Goal: Task Accomplishment & Management: Use online tool/utility

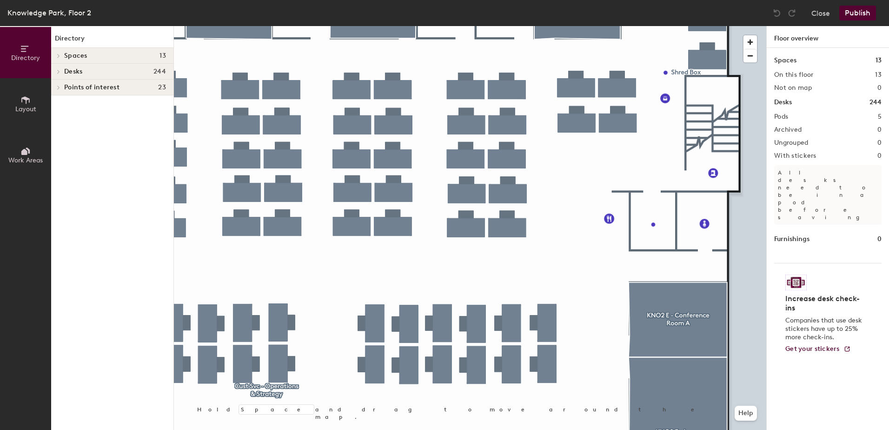
click at [620, 26] on div at bounding box center [470, 26] width 592 height 0
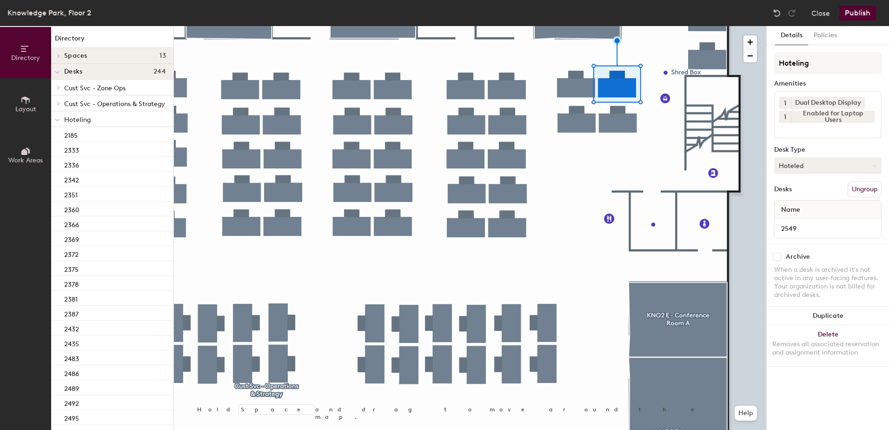
click at [789, 167] on button "Hoteled" at bounding box center [827, 165] width 107 height 17
drag, startPoint x: 809, startPoint y: 193, endPoint x: 814, endPoint y: 197, distance: 6.6
click at [809, 192] on div "Assigned" at bounding box center [821, 194] width 93 height 14
click at [862, 184] on button "Ungroup" at bounding box center [865, 189] width 34 height 16
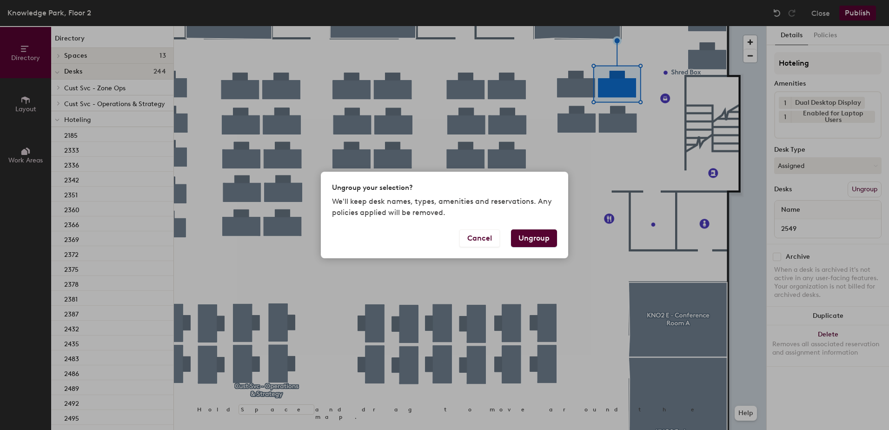
click at [542, 232] on button "Ungroup" at bounding box center [534, 238] width 46 height 18
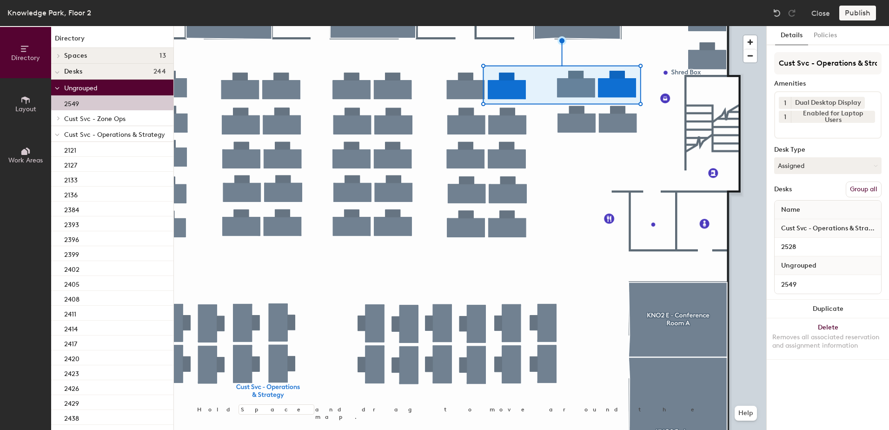
drag, startPoint x: 856, startPoint y: 193, endPoint x: 850, endPoint y: 155, distance: 38.5
click at [856, 192] on button "Group all" at bounding box center [864, 189] width 36 height 16
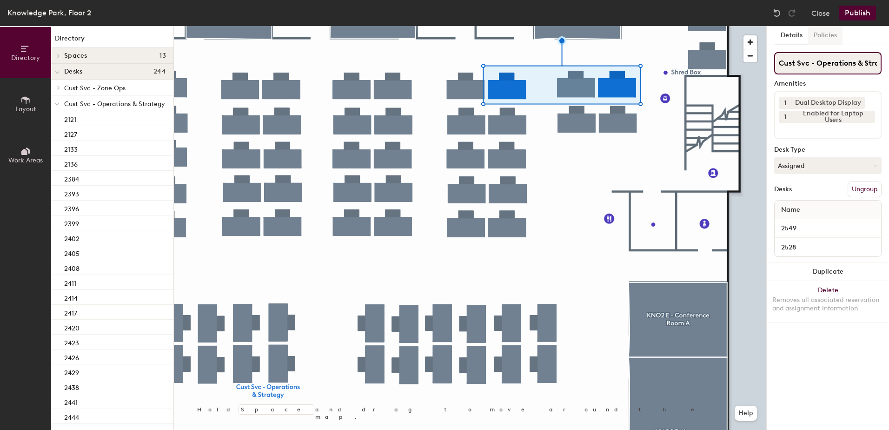
scroll to position [0, 18]
click at [851, 15] on button "Publish" at bounding box center [857, 13] width 37 height 15
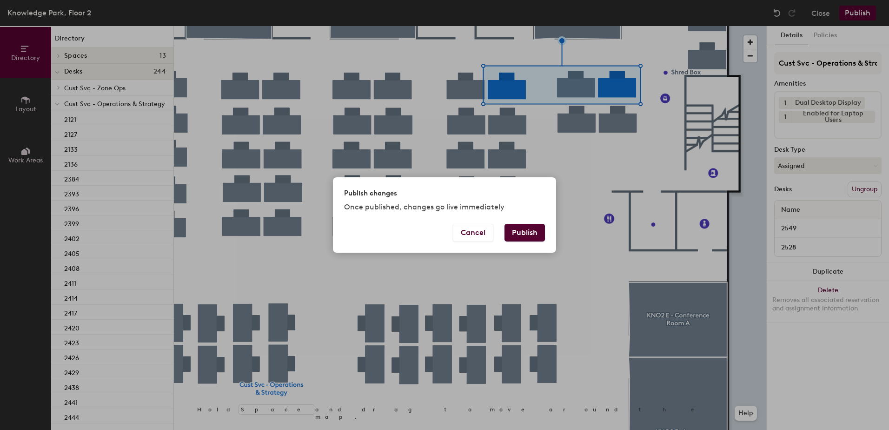
click at [535, 237] on button "Publish" at bounding box center [524, 233] width 40 height 18
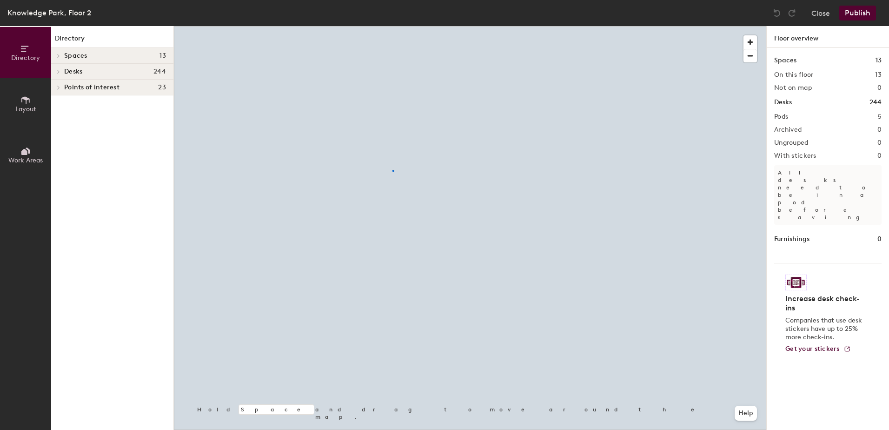
click at [392, 26] on div at bounding box center [470, 26] width 592 height 0
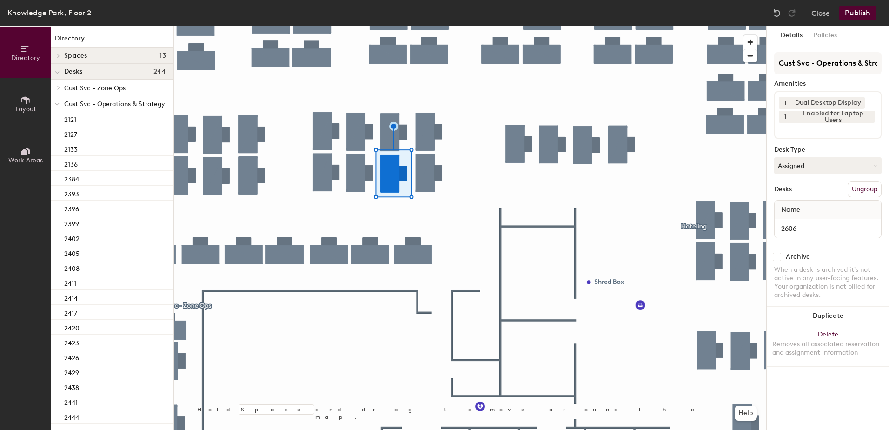
drag, startPoint x: 788, startPoint y: 165, endPoint x: 787, endPoint y: 182, distance: 17.2
click at [787, 165] on button "Assigned" at bounding box center [827, 165] width 107 height 17
click at [797, 219] on div "Hoteled" at bounding box center [821, 222] width 93 height 14
click at [854, 192] on button "Ungroup" at bounding box center [865, 189] width 34 height 16
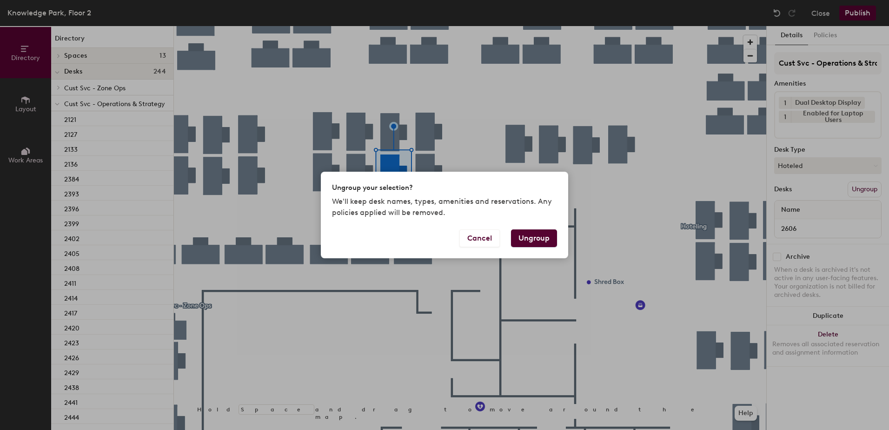
click at [544, 235] on button "Ungroup" at bounding box center [534, 238] width 46 height 18
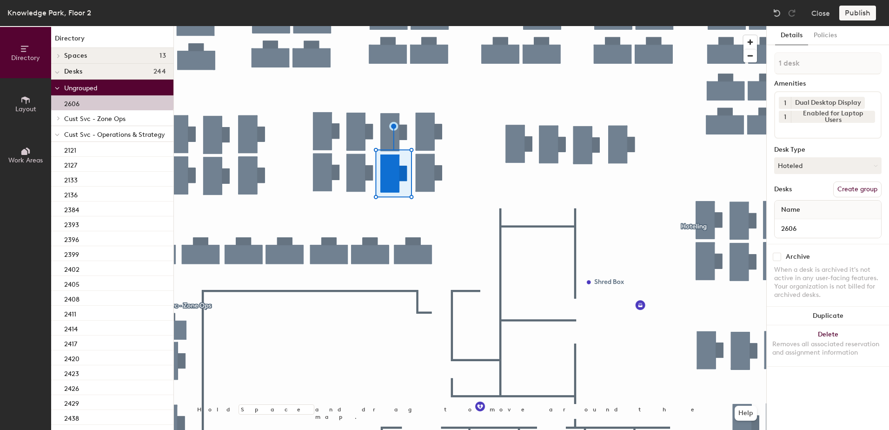
click at [55, 133] on icon at bounding box center [57, 135] width 5 height 4
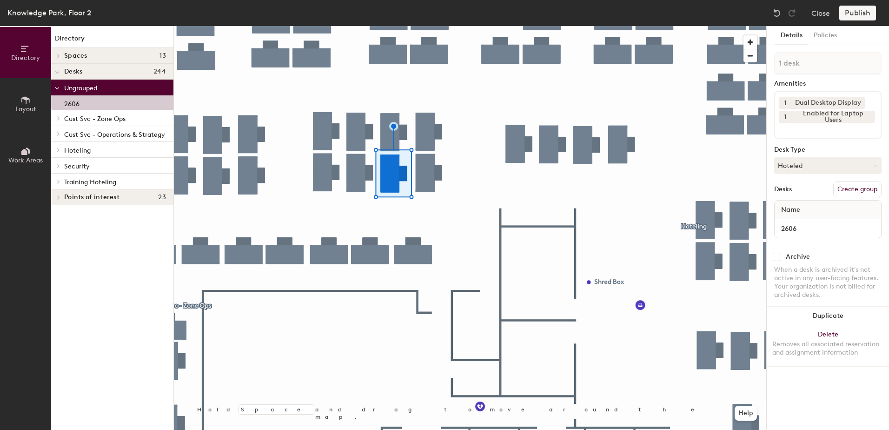
click at [59, 150] on icon at bounding box center [59, 149] width 4 height 5
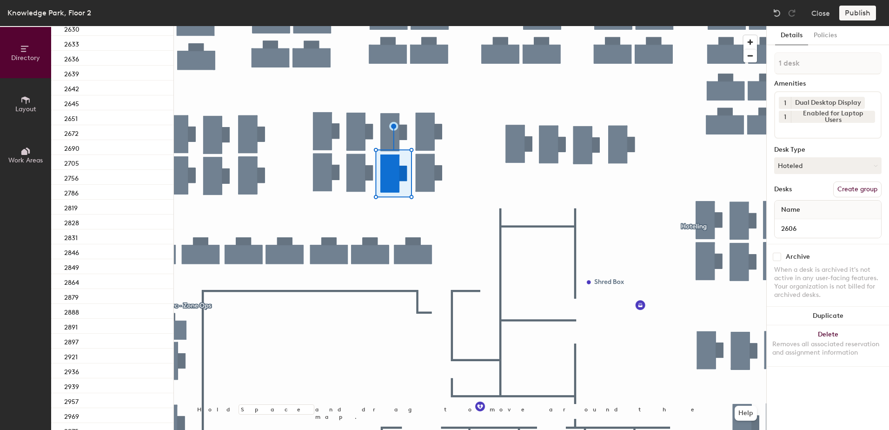
scroll to position [509, 0]
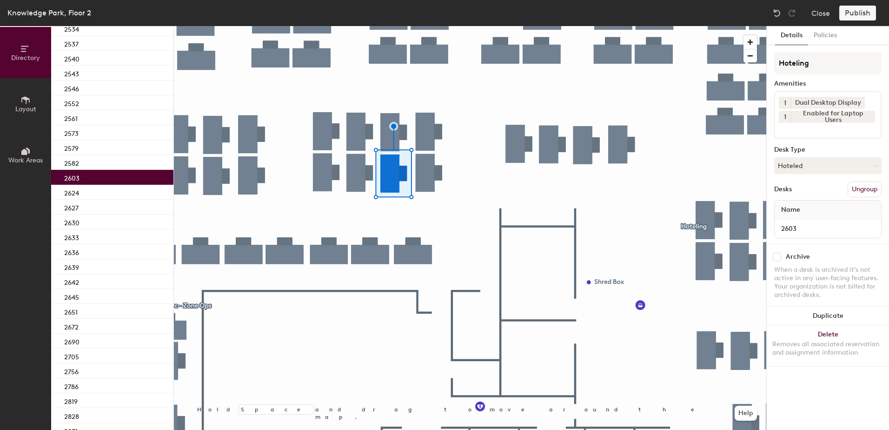
click at [129, 182] on div "2603" at bounding box center [112, 177] width 122 height 15
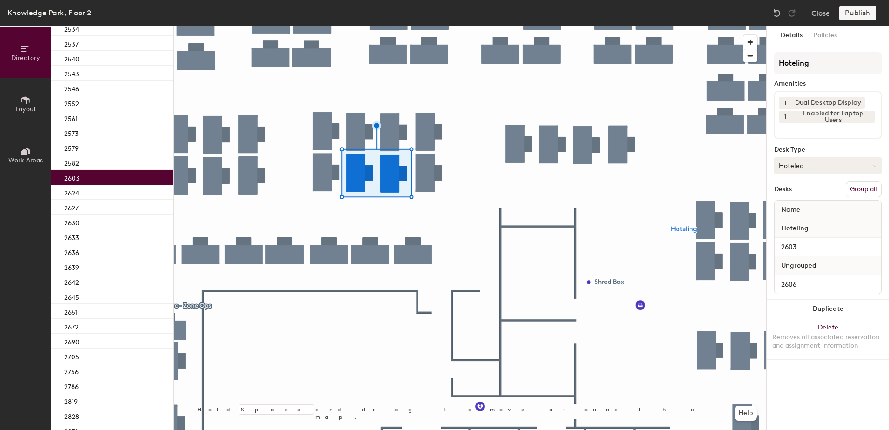
click at [870, 190] on button "Group all" at bounding box center [864, 189] width 36 height 16
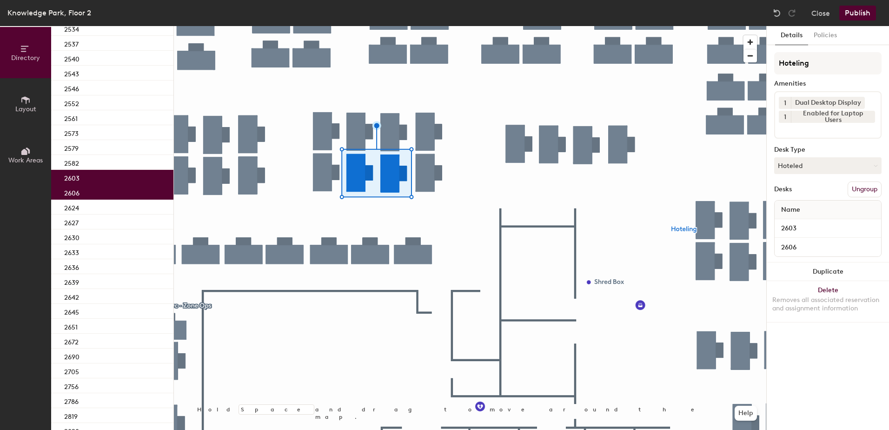
click at [852, 17] on button "Publish" at bounding box center [857, 13] width 37 height 15
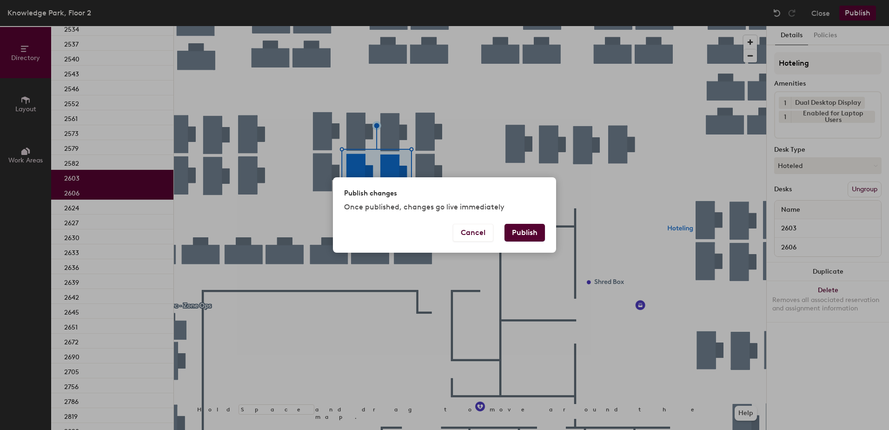
click at [527, 232] on button "Publish" at bounding box center [524, 233] width 40 height 18
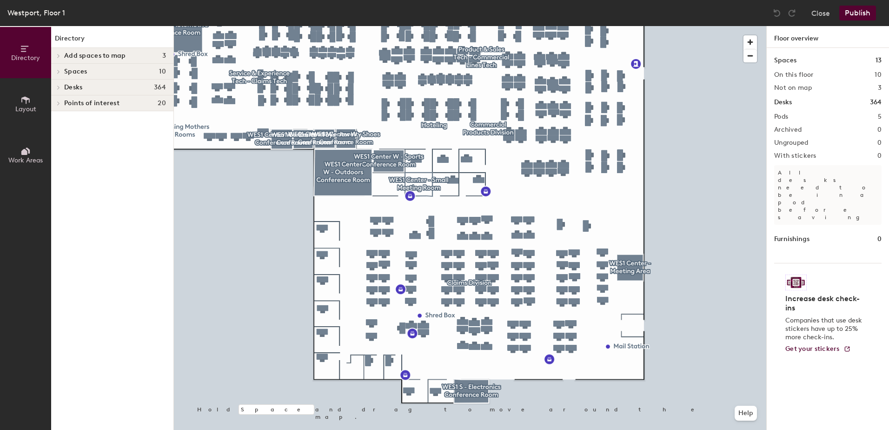
click at [473, 26] on div at bounding box center [470, 26] width 592 height 0
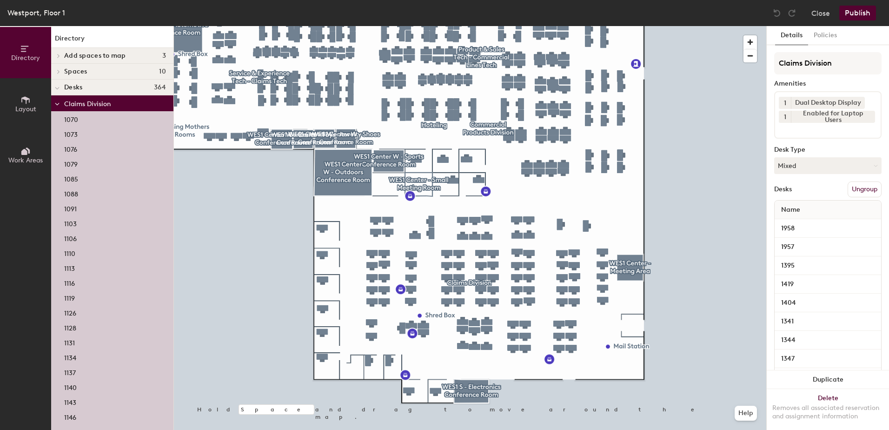
click at [473, 307] on div at bounding box center [474, 308] width 2 height 2
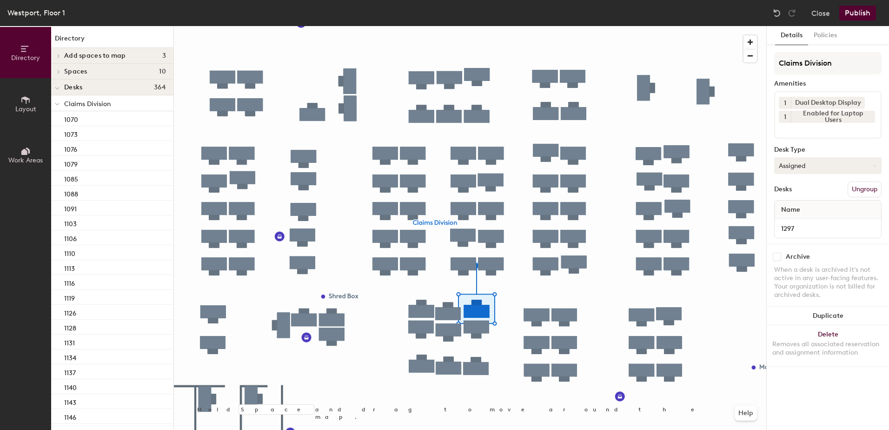
click at [799, 166] on button "Assigned" at bounding box center [827, 165] width 107 height 17
click at [796, 221] on div "Hoteled" at bounding box center [821, 222] width 93 height 14
click at [866, 189] on button "Ungroup" at bounding box center [865, 189] width 34 height 16
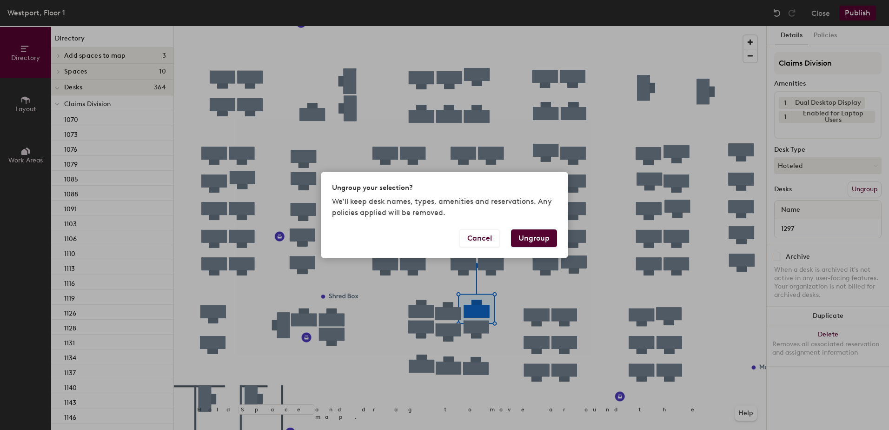
click at [539, 240] on button "Ungroup" at bounding box center [534, 238] width 46 height 18
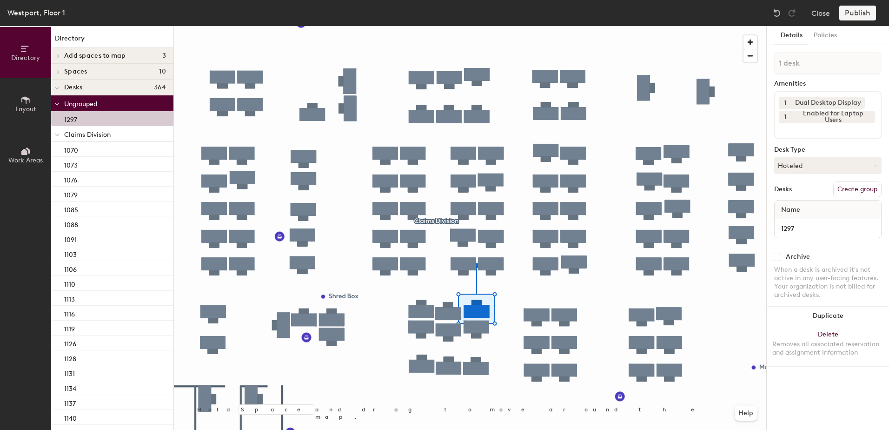
click at [56, 134] on icon at bounding box center [57, 135] width 5 height 4
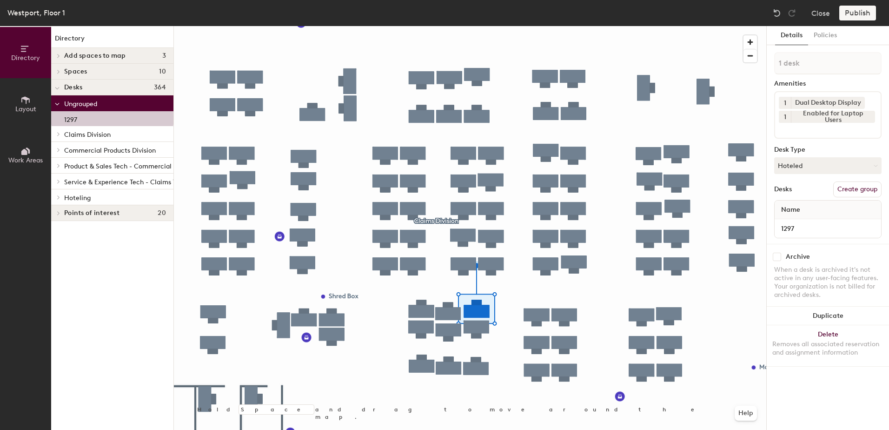
click at [58, 196] on icon at bounding box center [59, 197] width 4 height 5
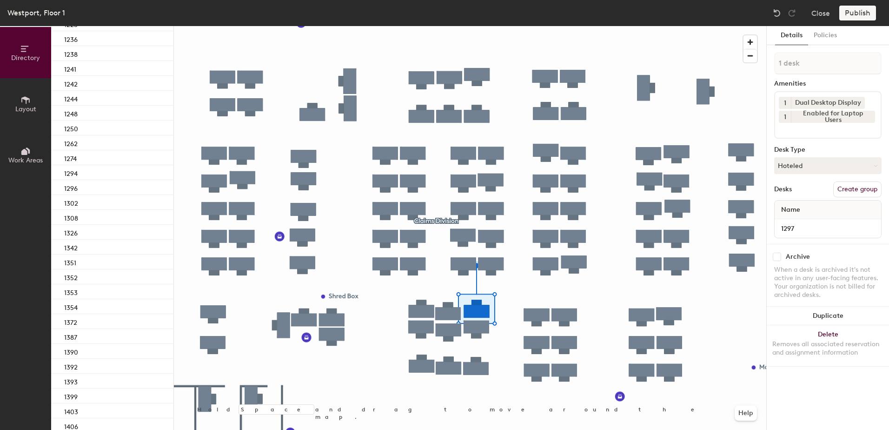
scroll to position [459, 0]
click at [123, 218] on div "1296" at bounding box center [112, 214] width 122 height 15
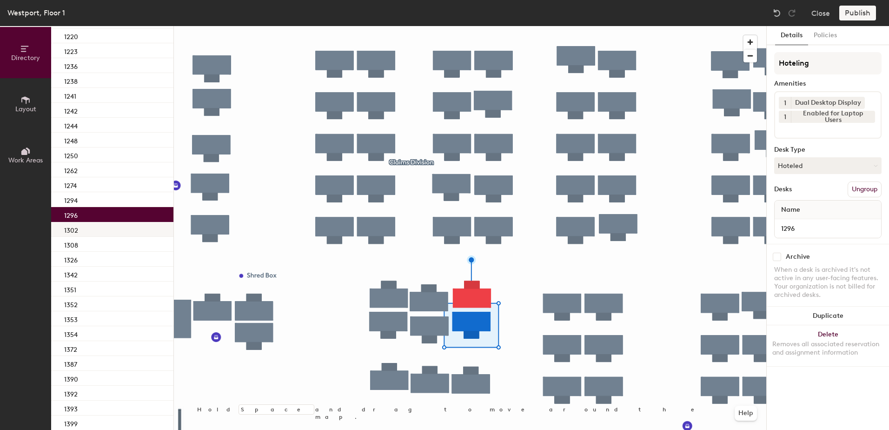
click at [473, 26] on div at bounding box center [470, 26] width 592 height 0
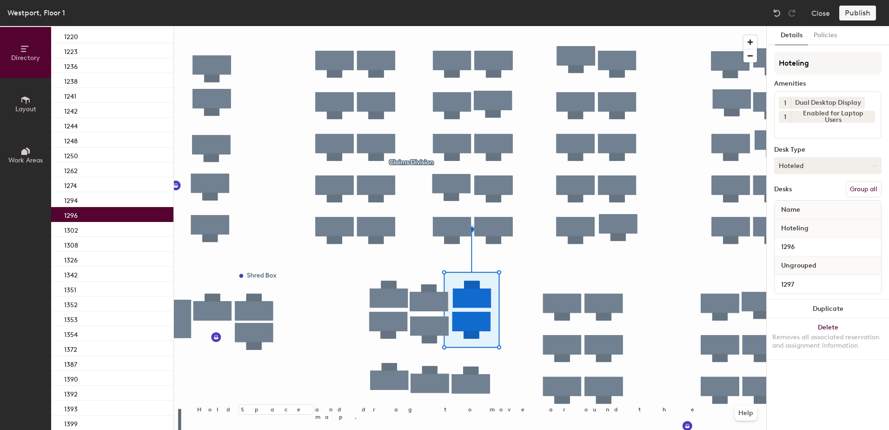
drag, startPoint x: 864, startPoint y: 190, endPoint x: 856, endPoint y: 159, distance: 32.3
click at [864, 188] on button "Group all" at bounding box center [864, 189] width 36 height 16
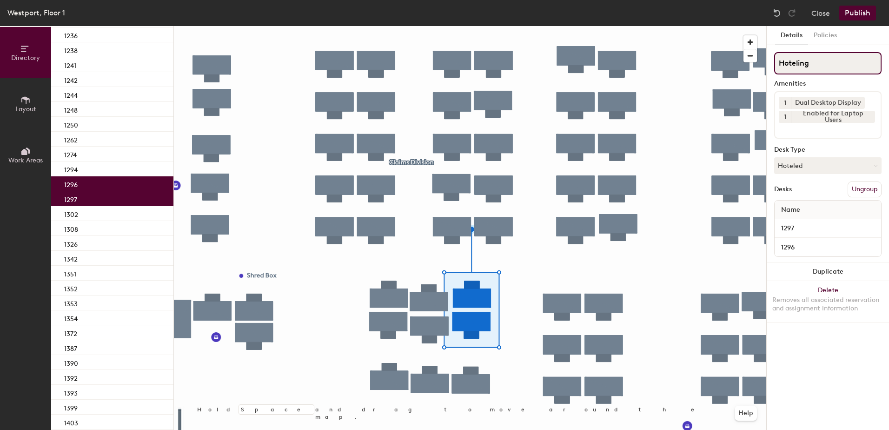
scroll to position [429, 0]
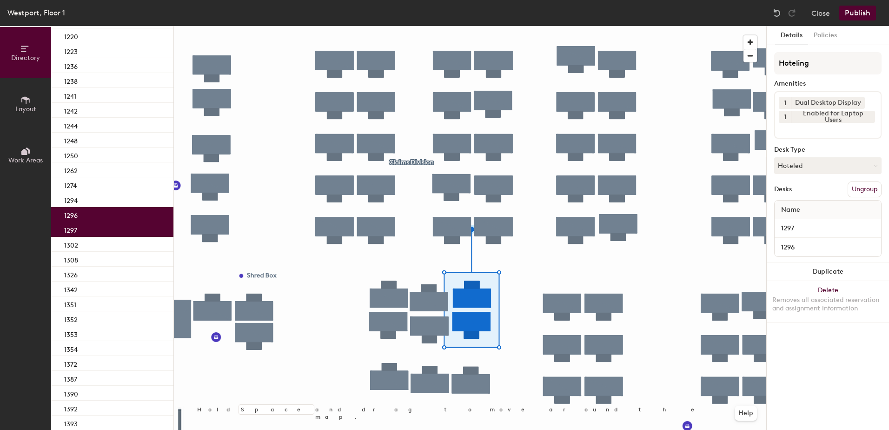
click at [854, 14] on button "Publish" at bounding box center [857, 13] width 37 height 15
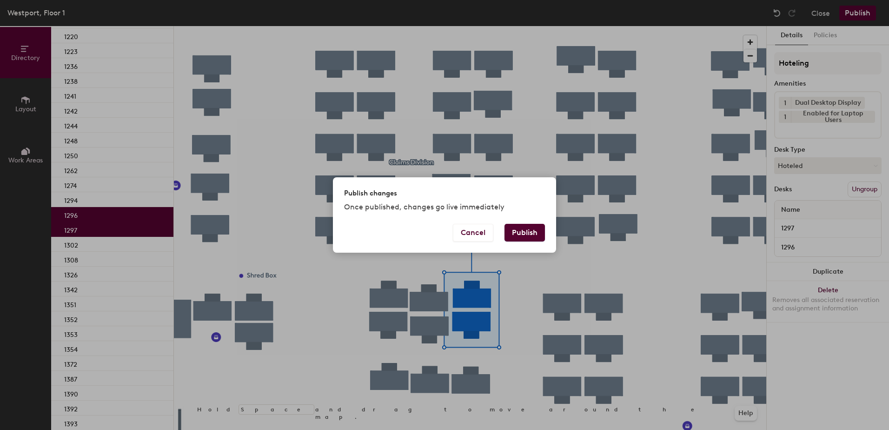
drag, startPoint x: 516, startPoint y: 226, endPoint x: 517, endPoint y: 241, distance: 14.9
click at [518, 228] on button "Publish" at bounding box center [524, 233] width 40 height 18
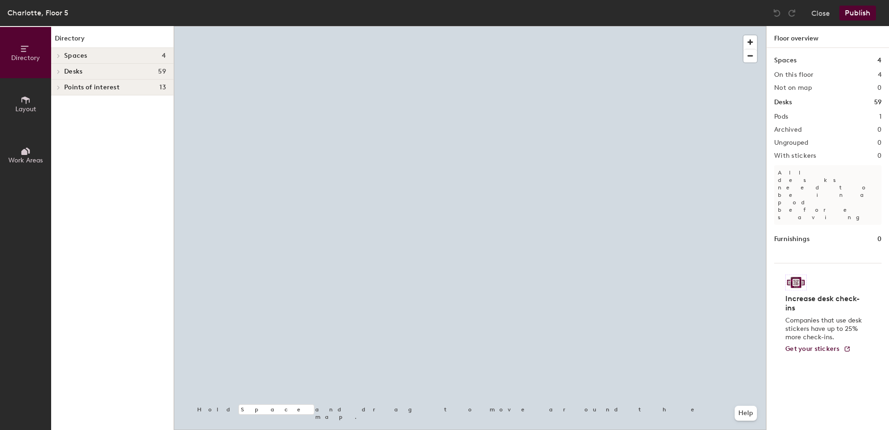
click at [565, 26] on div at bounding box center [470, 26] width 592 height 0
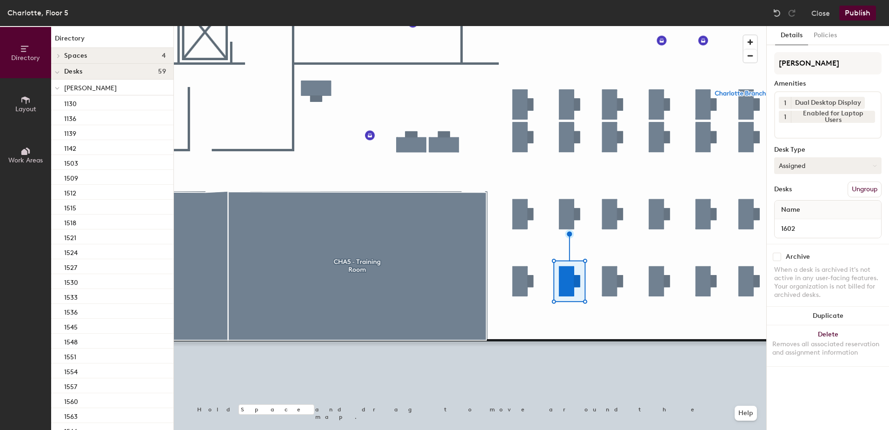
click at [819, 159] on button "Assigned" at bounding box center [827, 165] width 107 height 17
click at [814, 220] on div "Hoteled" at bounding box center [821, 222] width 93 height 14
click at [865, 12] on button "Publish" at bounding box center [857, 13] width 37 height 15
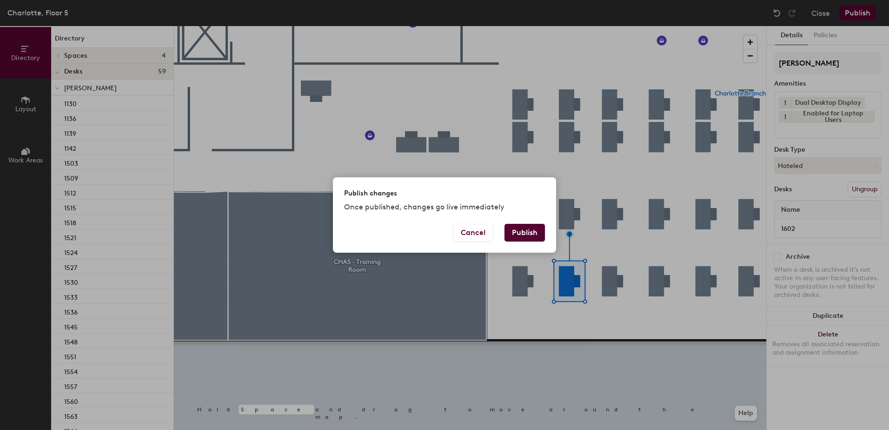
drag, startPoint x: 520, startPoint y: 236, endPoint x: 441, endPoint y: 256, distance: 81.7
click at [511, 234] on button "Publish" at bounding box center [524, 233] width 40 height 18
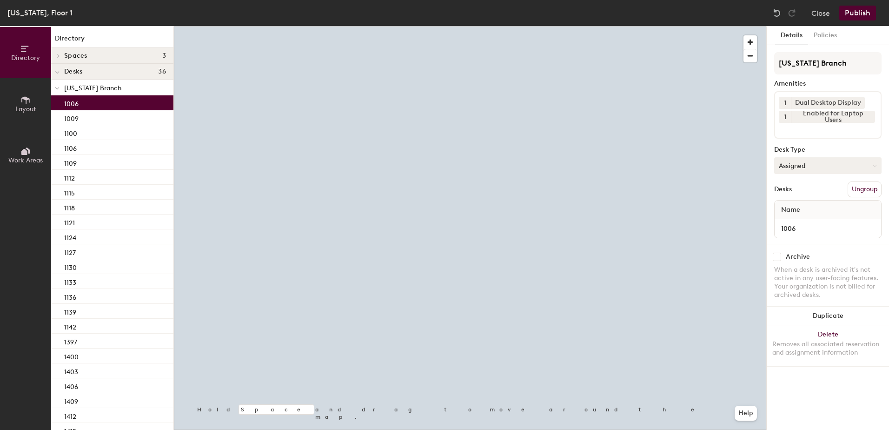
click at [788, 166] on button "Assigned" at bounding box center [827, 165] width 107 height 17
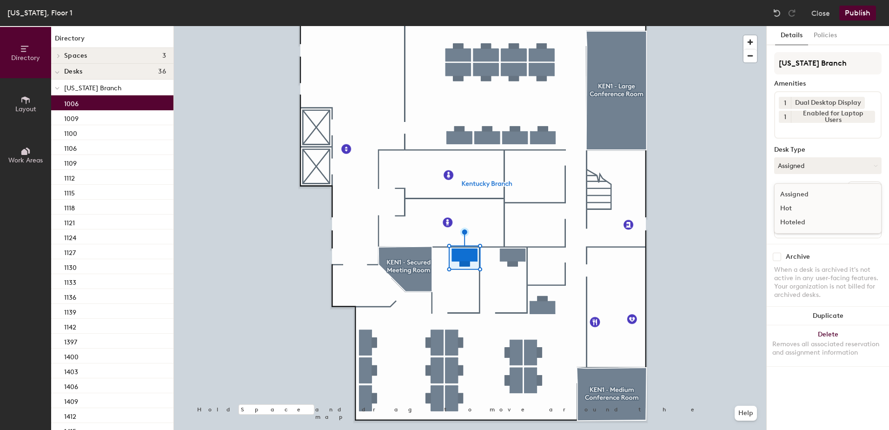
click at [801, 222] on div "Hoteled" at bounding box center [821, 222] width 93 height 14
click at [849, 12] on button "Publish" at bounding box center [857, 13] width 37 height 15
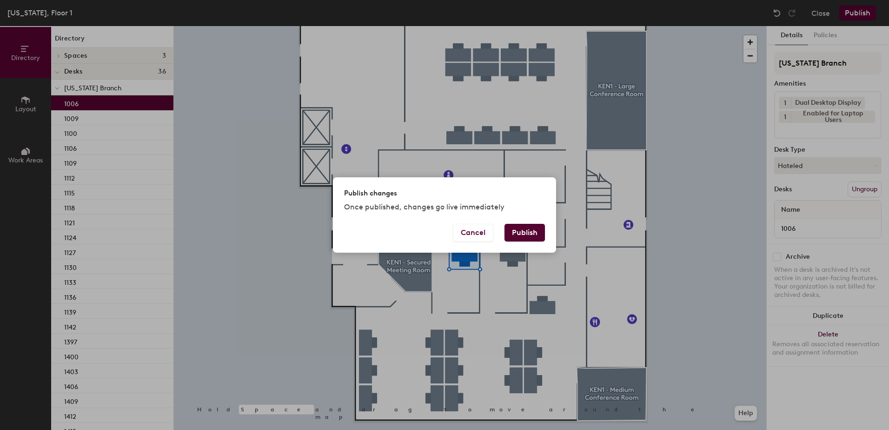
click at [531, 233] on button "Publish" at bounding box center [524, 233] width 40 height 18
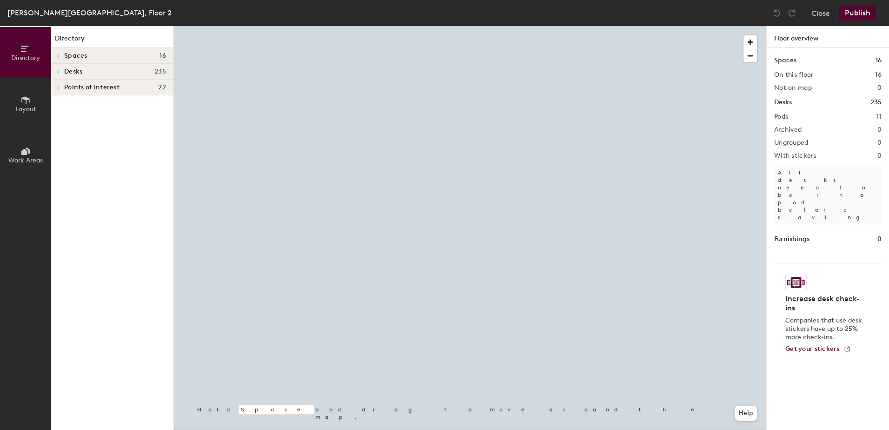
click at [397, 26] on div at bounding box center [470, 26] width 592 height 0
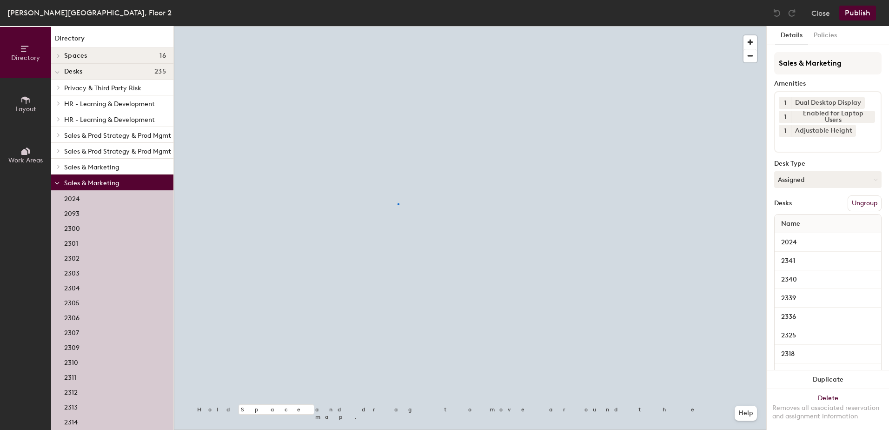
click at [398, 204] on div at bounding box center [399, 204] width 2 height 2
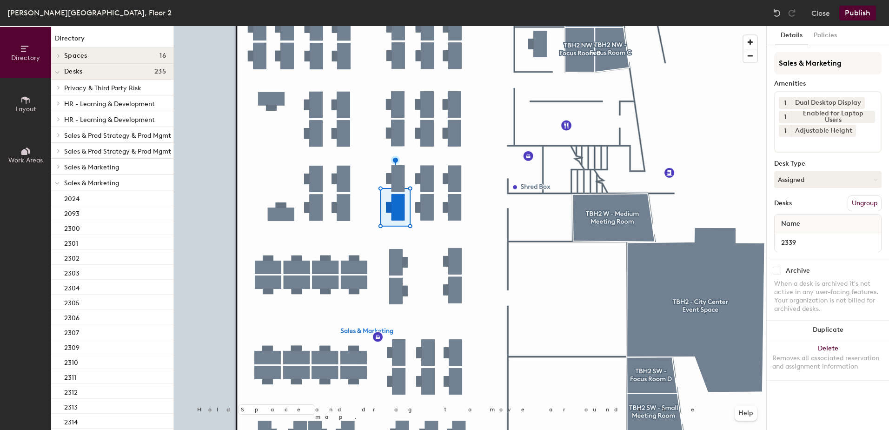
click at [803, 185] on button "Assigned" at bounding box center [827, 179] width 107 height 17
click at [796, 237] on div "Hoteled" at bounding box center [821, 236] width 93 height 14
click at [860, 203] on button "Ungroup" at bounding box center [865, 203] width 34 height 16
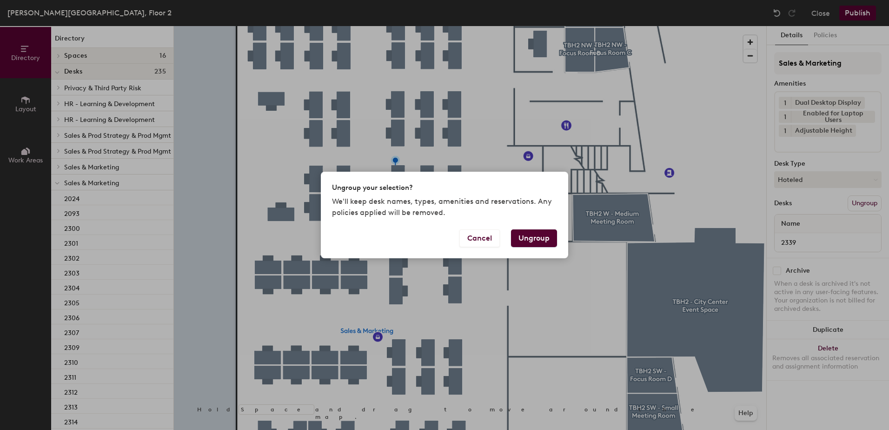
click at [534, 241] on button "Ungroup" at bounding box center [534, 238] width 46 height 18
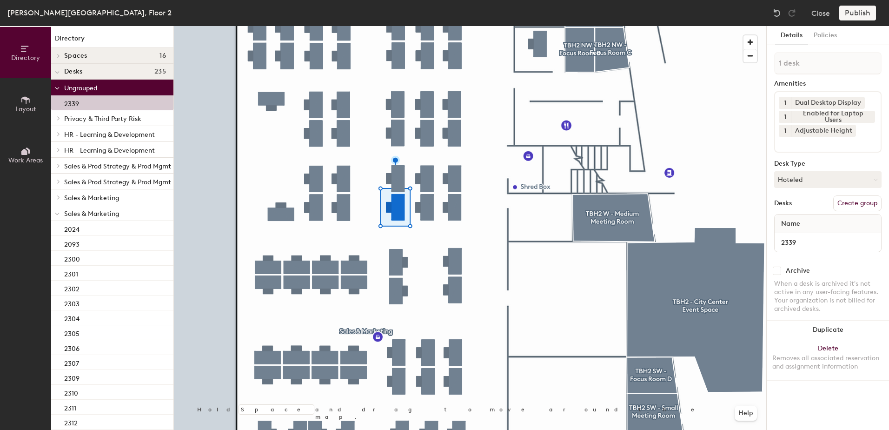
click at [54, 212] on div at bounding box center [57, 212] width 12 height 15
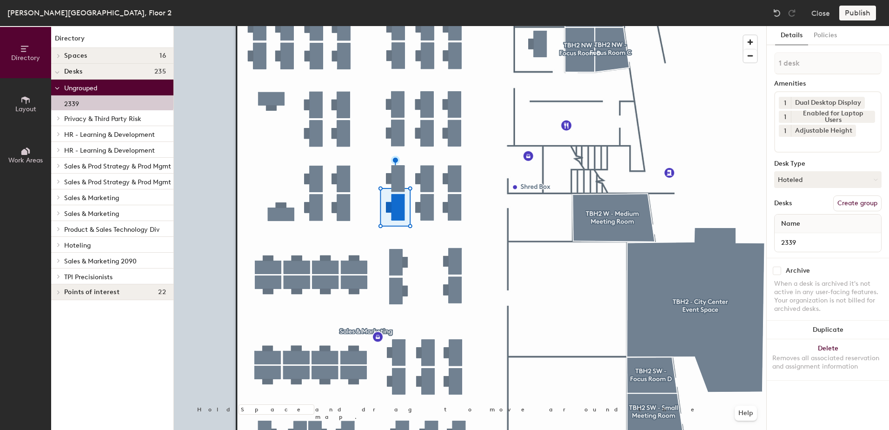
click at [60, 246] on icon at bounding box center [59, 244] width 4 height 5
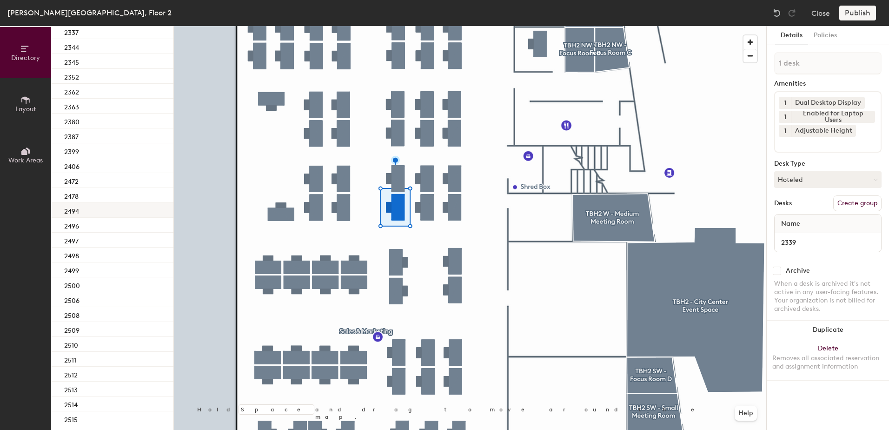
scroll to position [279, 0]
click at [97, 87] on div "2337" at bounding box center [112, 85] width 122 height 15
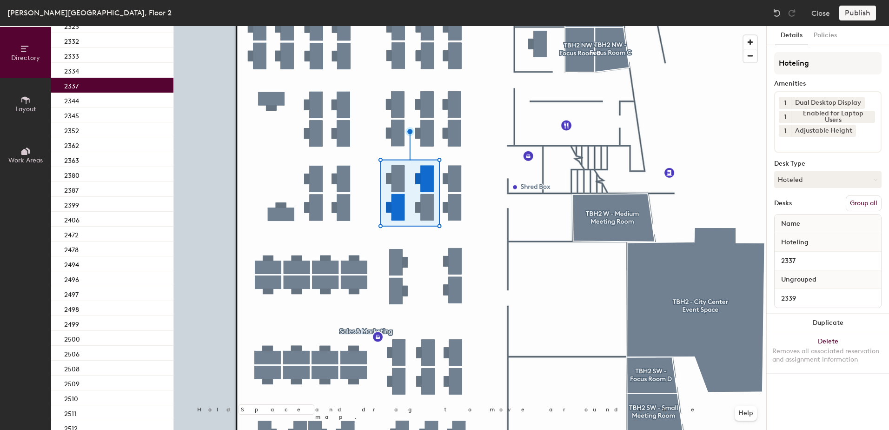
drag, startPoint x: 875, startPoint y: 200, endPoint x: 871, endPoint y: 193, distance: 7.7
click at [874, 200] on button "Group all" at bounding box center [864, 203] width 36 height 16
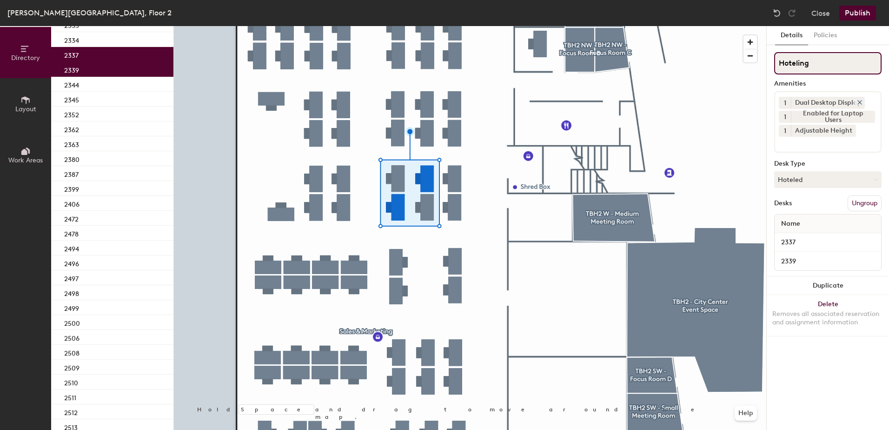
scroll to position [248, 0]
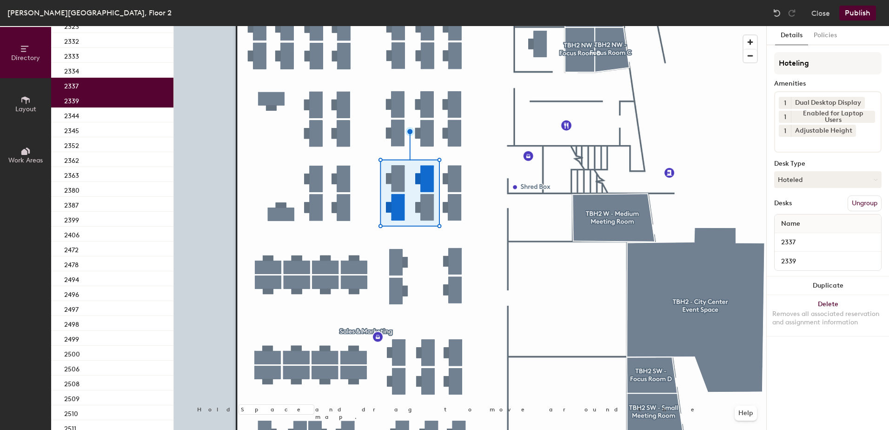
click at [859, 17] on button "Publish" at bounding box center [857, 13] width 37 height 15
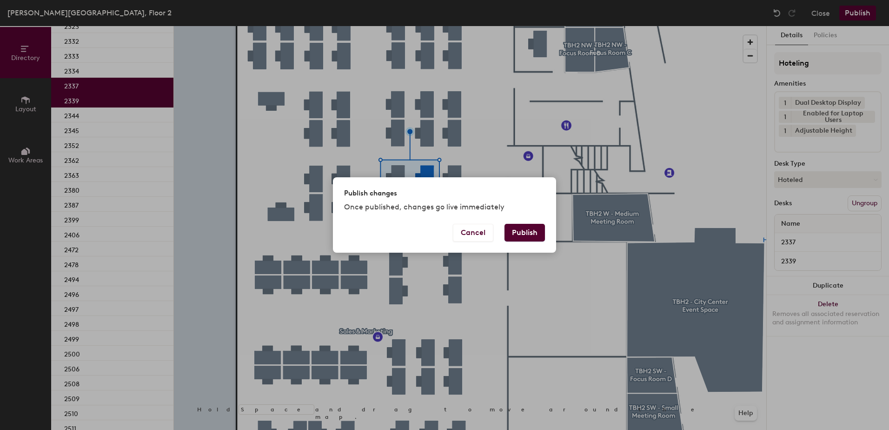
drag, startPoint x: 536, startPoint y: 231, endPoint x: 531, endPoint y: 232, distance: 5.1
click at [535, 231] on button "Publish" at bounding box center [524, 233] width 40 height 18
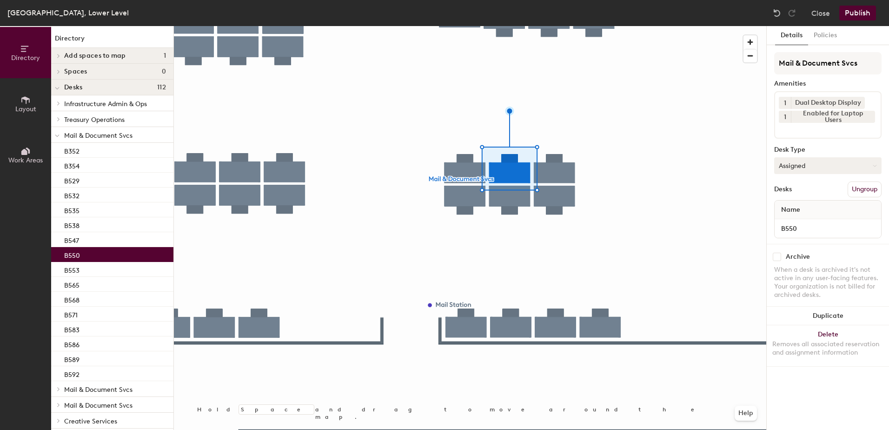
click at [824, 169] on button "Assigned" at bounding box center [827, 165] width 107 height 17
click at [808, 218] on div "Hoteled" at bounding box center [821, 222] width 93 height 14
click at [861, 189] on button "Ungroup" at bounding box center [865, 189] width 34 height 16
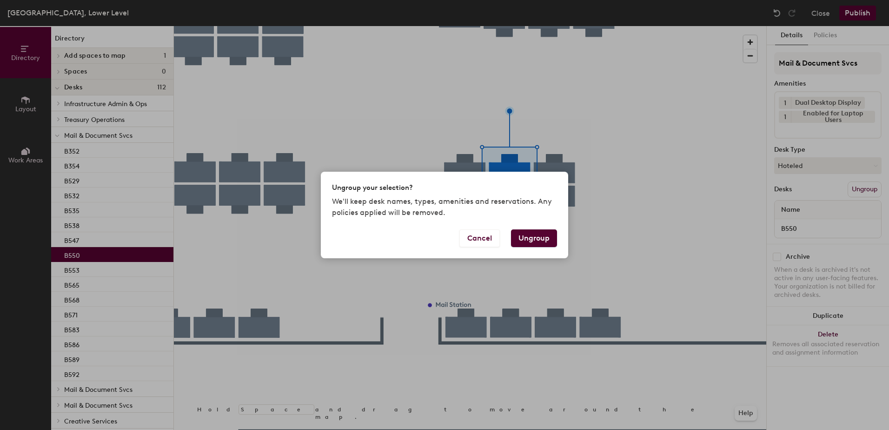
click at [534, 238] on button "Ungroup" at bounding box center [534, 238] width 46 height 18
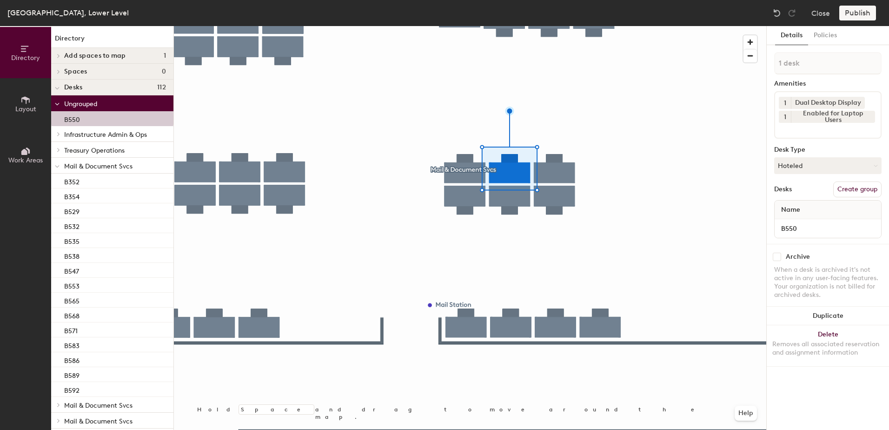
click at [56, 166] on icon at bounding box center [57, 167] width 5 height 4
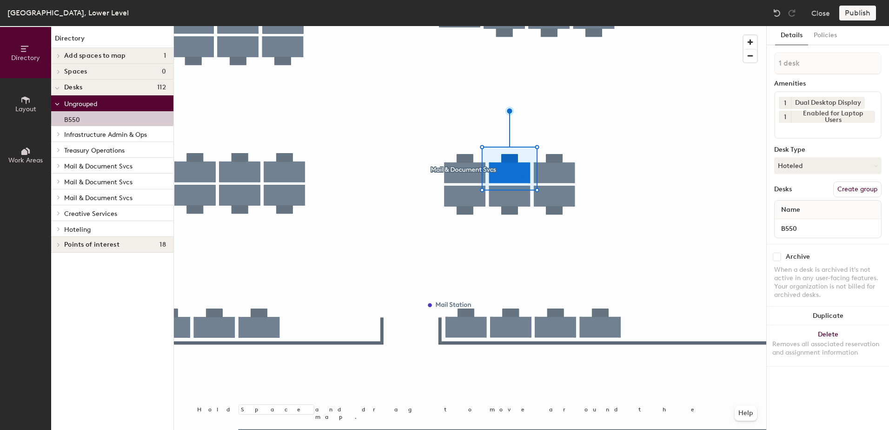
click at [57, 101] on span at bounding box center [57, 104] width 5 height 8
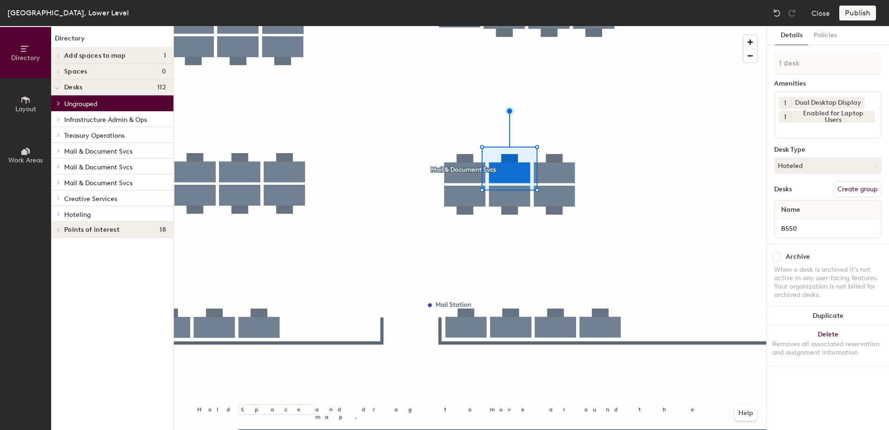
click at [57, 216] on icon at bounding box center [59, 214] width 4 height 5
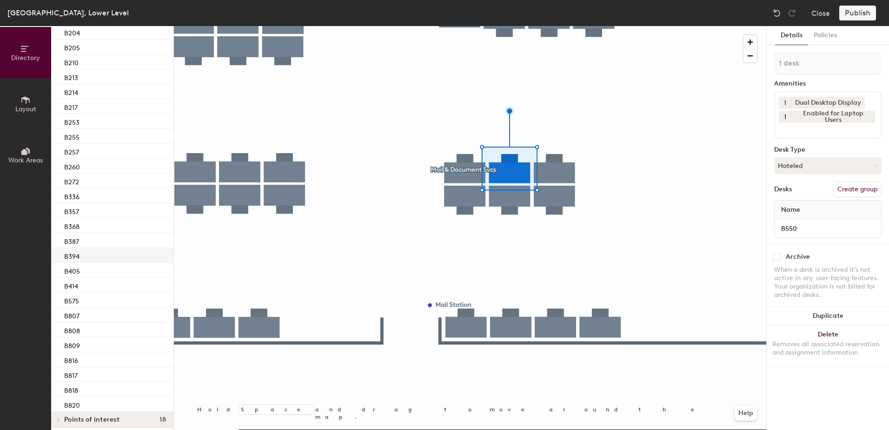
scroll to position [247, 0]
click at [110, 289] on div "B575" at bounding box center [112, 294] width 122 height 15
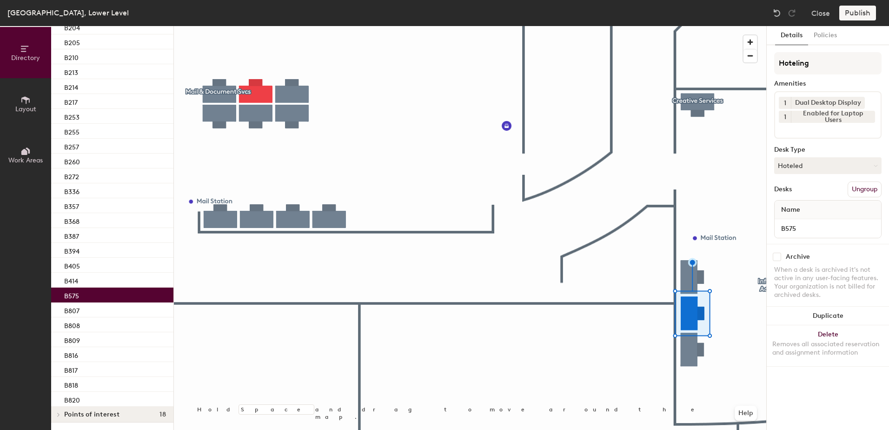
scroll to position [262, 0]
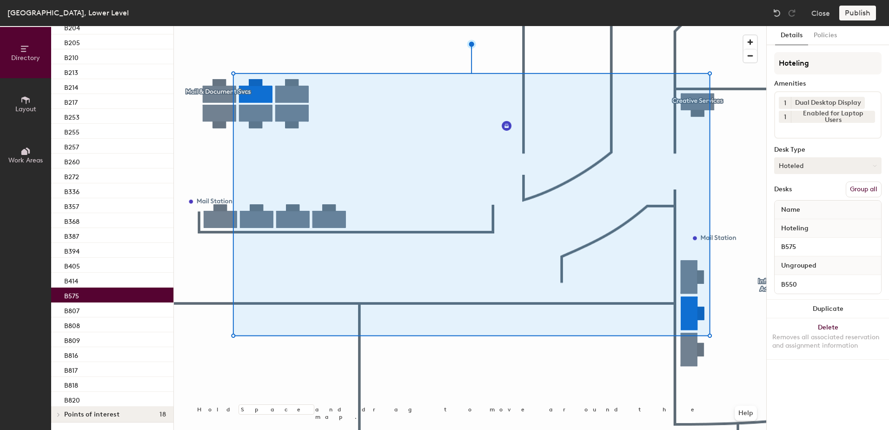
drag, startPoint x: 864, startPoint y: 193, endPoint x: 860, endPoint y: 167, distance: 25.5
click at [864, 192] on button "Group all" at bounding box center [864, 189] width 36 height 16
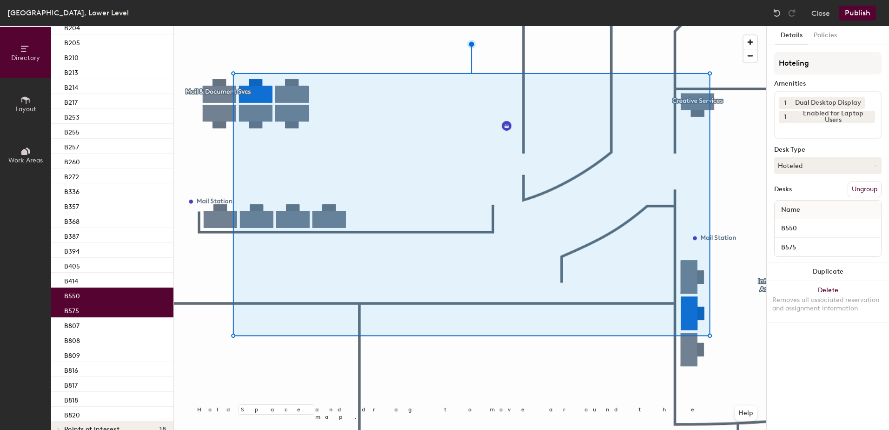
click at [863, 14] on button "Publish" at bounding box center [857, 13] width 37 height 15
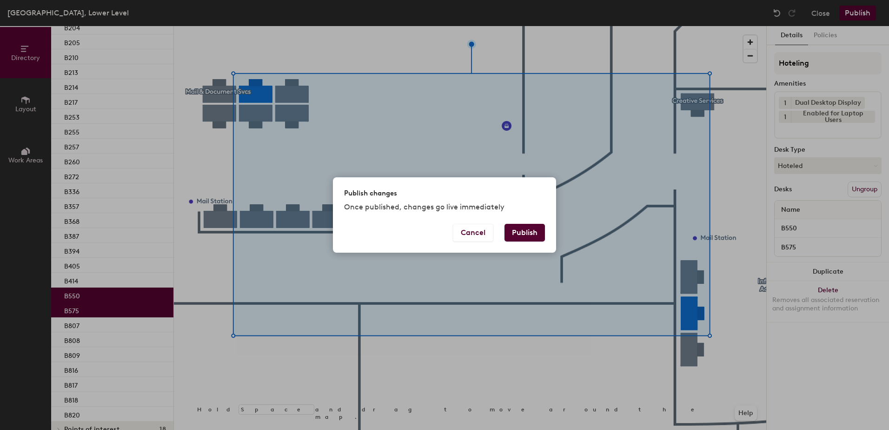
click at [527, 232] on button "Publish" at bounding box center [524, 233] width 40 height 18
